Goal: Task Accomplishment & Management: Manage account settings

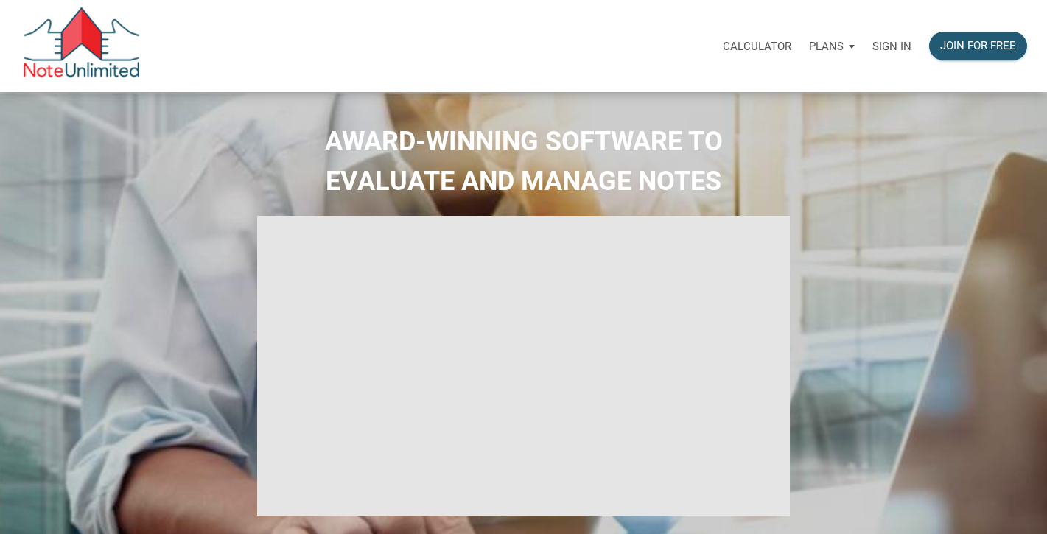
type input "Introduction to new features"
select select
click at [894, 44] on p "Sign in" at bounding box center [892, 46] width 39 height 13
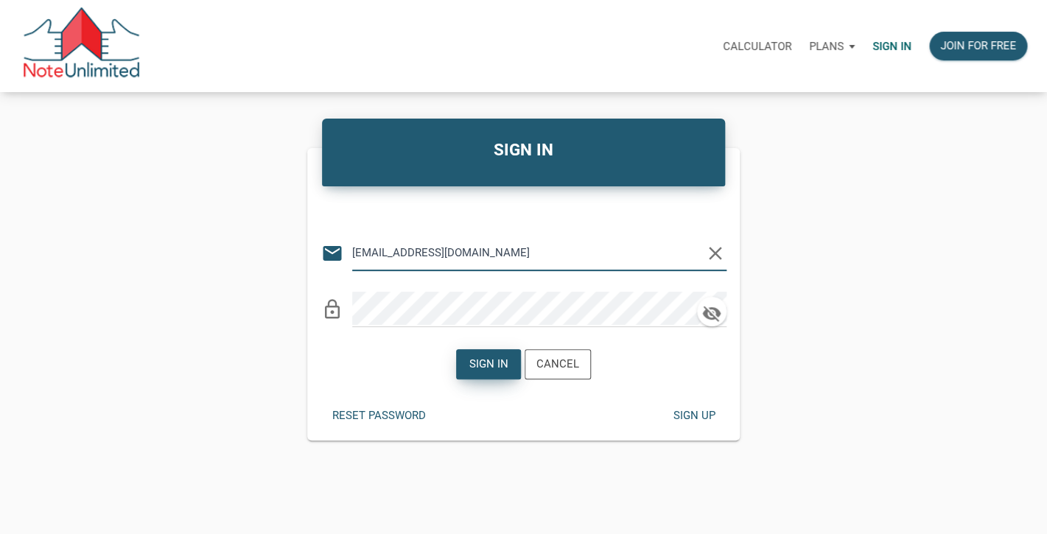
type input "[EMAIL_ADDRESS][DOMAIN_NAME]"
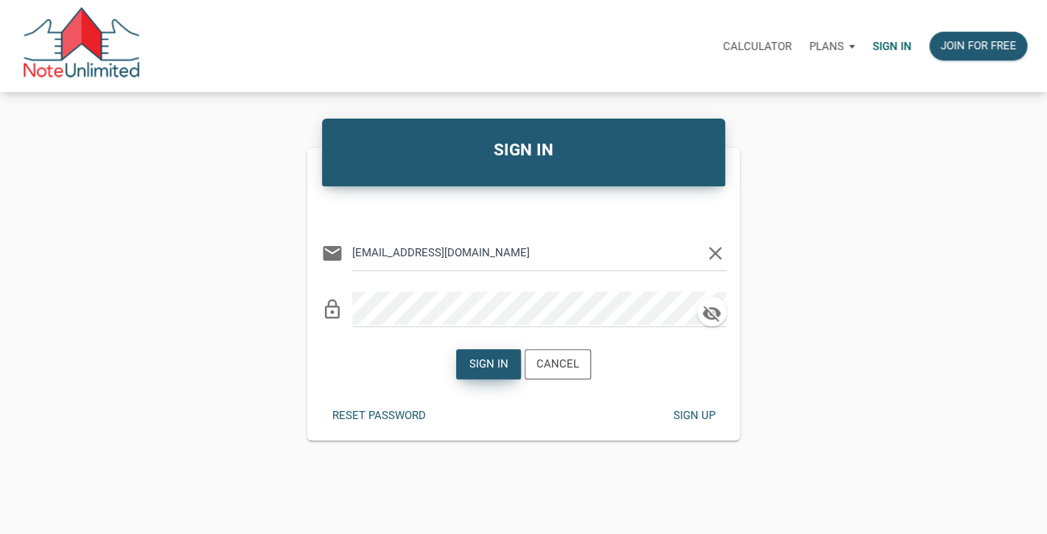
click at [479, 369] on div "Sign in" at bounding box center [488, 364] width 39 height 17
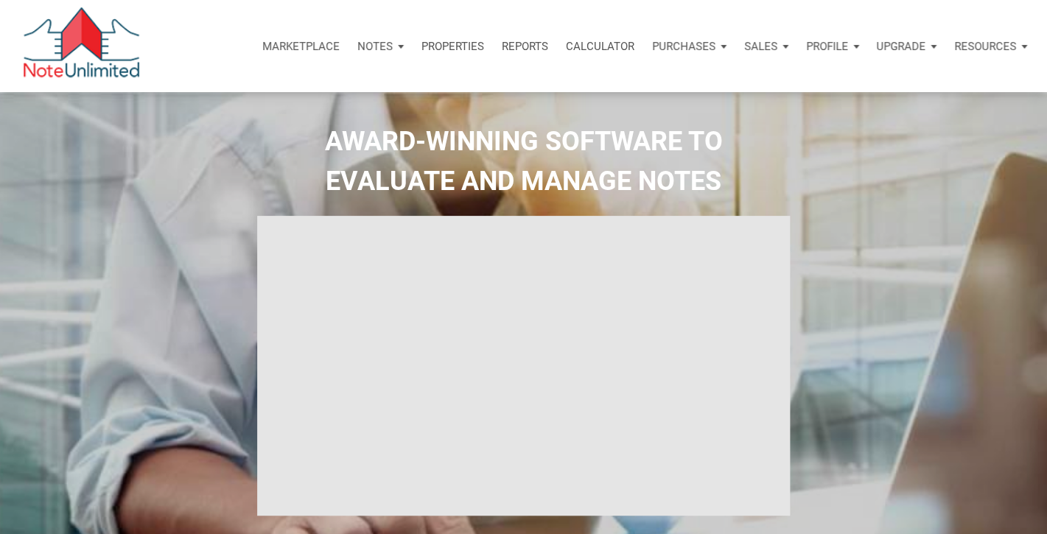
type input "Introduction to new features"
select select
click at [287, 44] on p "Marketplace" at bounding box center [300, 46] width 77 height 13
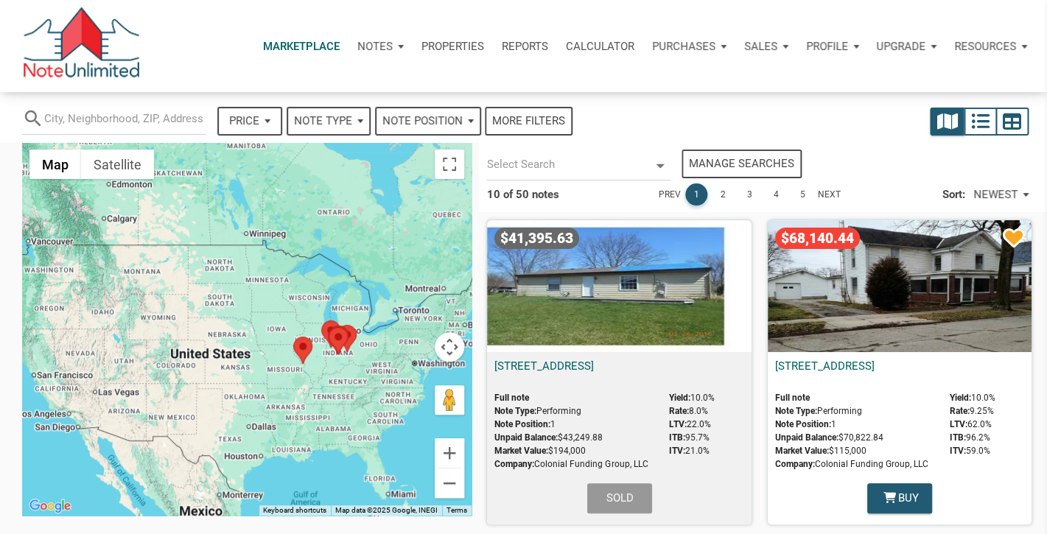
select select
click at [657, 113] on div "search Price — Reset Apply Note Type Performing Forthcoming Non-Performing REO …" at bounding box center [398, 115] width 767 height 46
click at [845, 52] on p "Profile" at bounding box center [827, 46] width 42 height 13
click at [782, 115] on link "Logout" at bounding box center [794, 116] width 140 height 30
